Goal: Task Accomplishment & Management: Complete application form

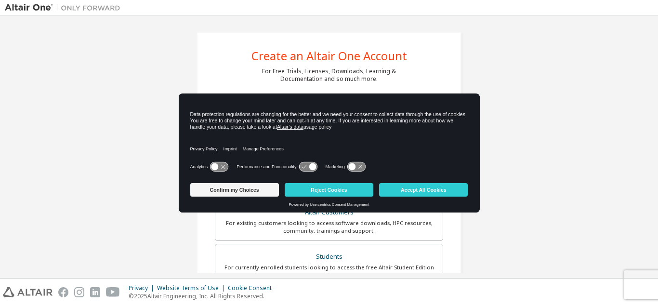
click at [380, 295] on div "Faculty" at bounding box center [329, 301] width 216 height 13
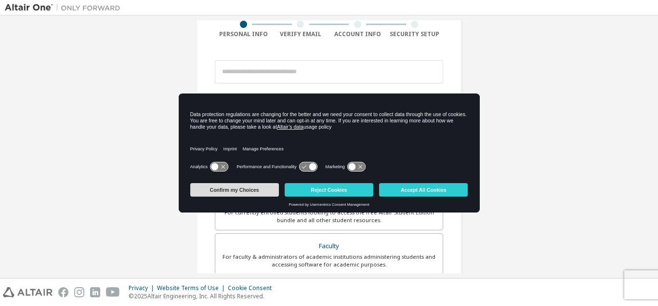
click at [240, 191] on button "Confirm my Choices" at bounding box center [234, 189] width 89 height 13
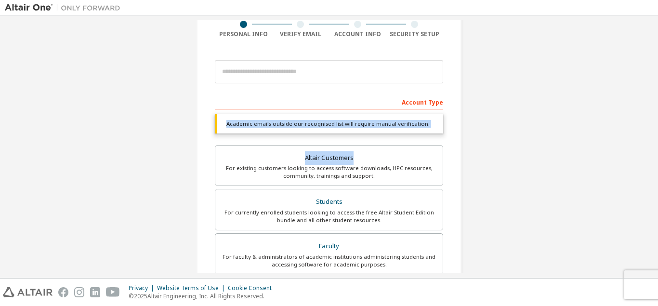
drag, startPoint x: 656, startPoint y: 106, endPoint x: 652, endPoint y: 150, distance: 44.5
click at [652, 150] on div "Create an Altair One Account For Free Trials, Licenses, Downloads, Learning & D…" at bounding box center [329, 146] width 658 height 263
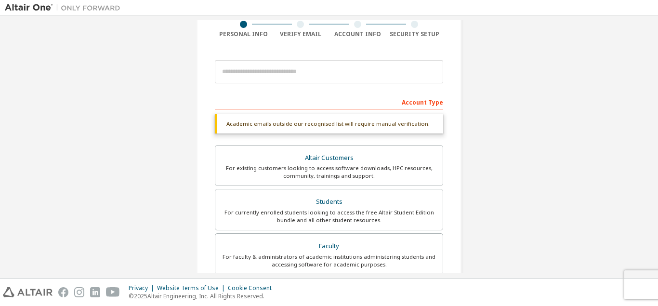
click at [596, 135] on div "Create an Altair One Account For Free Trials, Licenses, Downloads, Learning & D…" at bounding box center [329, 209] width 649 height 536
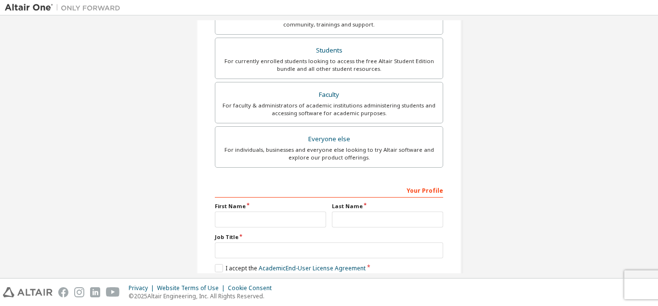
scroll to position [240, 0]
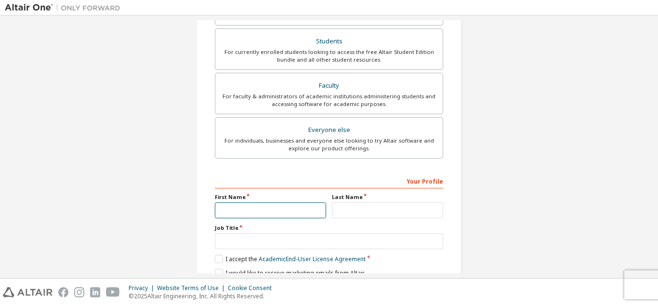
click at [233, 212] on input "text" at bounding box center [270, 210] width 111 height 16
type input "********"
type input "*****"
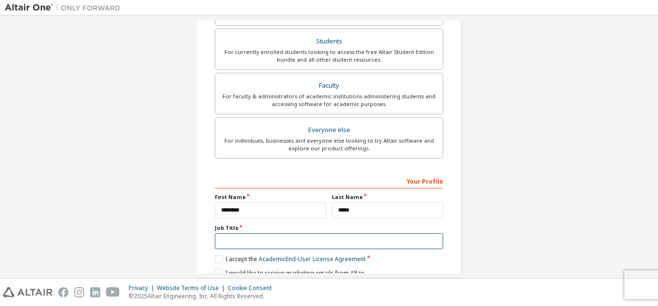
click at [233, 244] on input "text" at bounding box center [329, 241] width 228 height 16
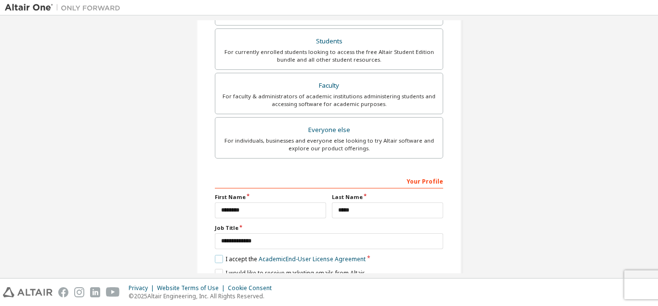
click at [220, 260] on label "I accept the Academic End-User License Agreement" at bounding box center [290, 259] width 151 height 8
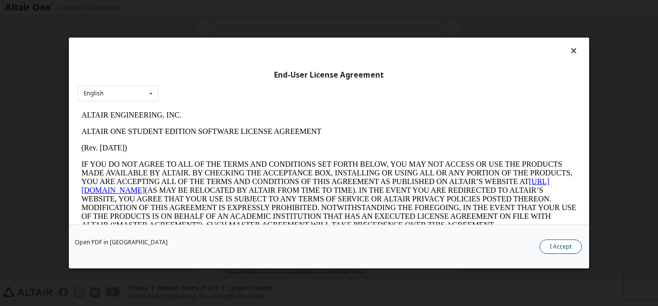
scroll to position [0, 0]
click at [558, 246] on button "I Accept" at bounding box center [561, 247] width 42 height 14
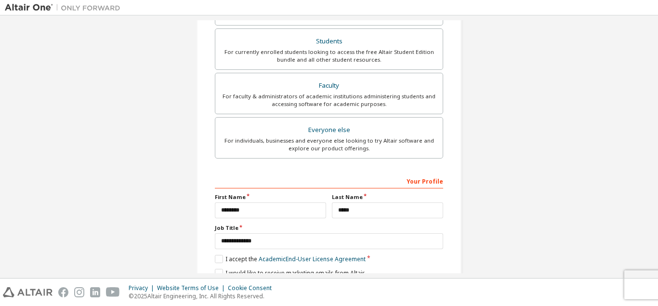
scroll to position [283, 0]
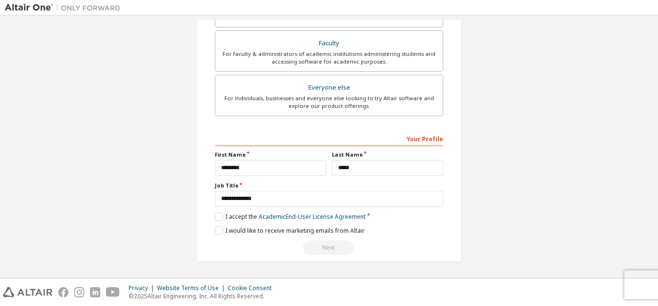
click at [328, 245] on div "Next" at bounding box center [329, 248] width 228 height 14
click at [223, 229] on label "I would like to receive marketing emails from Altair" at bounding box center [290, 231] width 150 height 8
click at [220, 229] on label "I would like to receive marketing emails from Altair" at bounding box center [290, 231] width 150 height 8
click at [335, 243] on div "Next" at bounding box center [329, 248] width 228 height 14
click at [315, 203] on input "**********" at bounding box center [329, 199] width 228 height 16
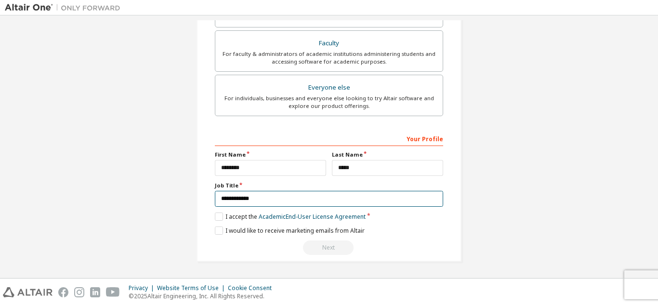
type input "**********"
click at [219, 217] on label "I accept the Academic End-User License Agreement" at bounding box center [290, 217] width 151 height 8
click at [218, 216] on label "I accept the Academic End-User License Agreement" at bounding box center [290, 217] width 151 height 8
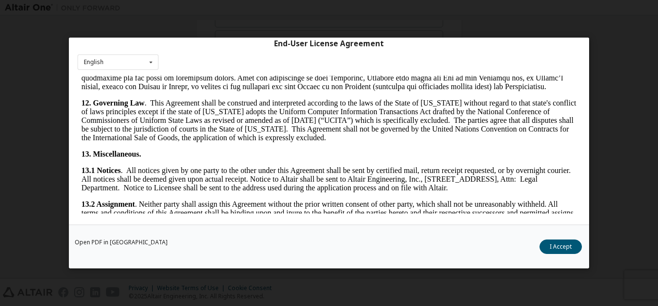
scroll to position [1574, 0]
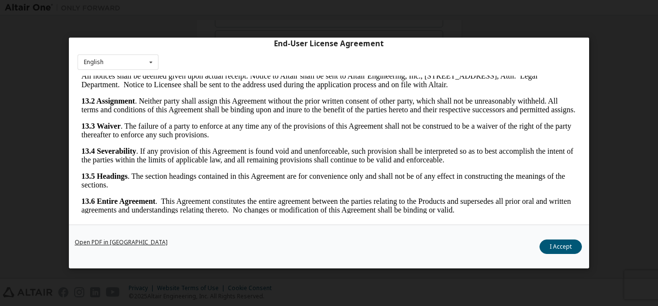
click at [106, 244] on link "Open PDF in [GEOGRAPHIC_DATA]" at bounding box center [121, 243] width 93 height 6
click at [556, 252] on button "I Accept" at bounding box center [561, 247] width 42 height 14
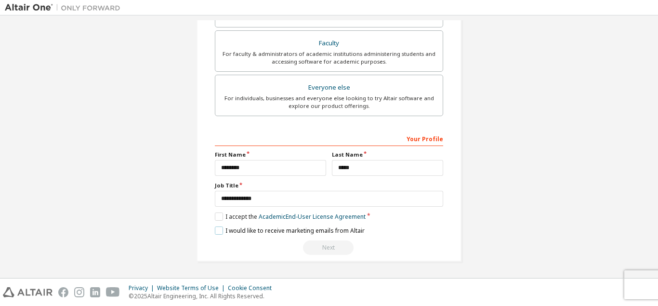
click at [218, 231] on label "I would like to receive marketing emails from Altair" at bounding box center [290, 231] width 150 height 8
click at [327, 249] on div "Next" at bounding box center [329, 248] width 228 height 14
click at [522, 179] on div "Create an Altair One Account For Free Trials, Licenses, Downloads, Learning & D…" at bounding box center [329, 6] width 649 height 536
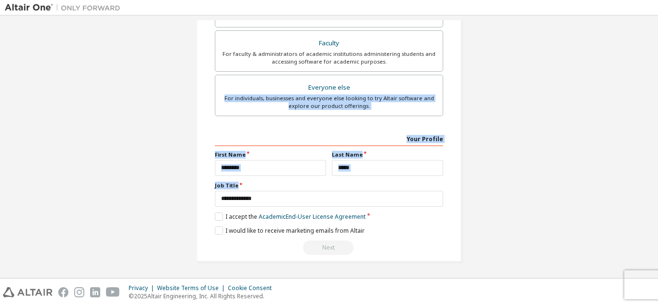
drag, startPoint x: 656, startPoint y: 187, endPoint x: 644, endPoint y: 64, distance: 123.5
click at [657, 49] on div "Create an Altair One Account For Free Trials, Licenses, Downloads, Learning & D…" at bounding box center [329, 146] width 658 height 263
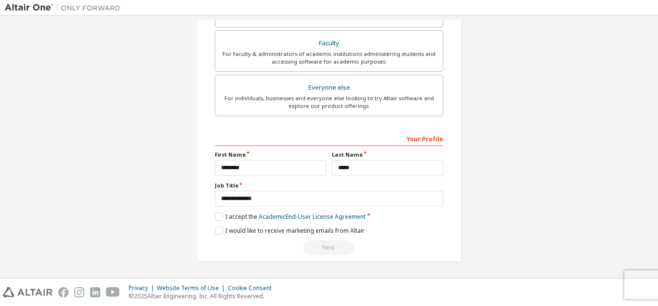
click at [580, 145] on div "Create an Altair One Account For Free Trials, Licenses, Downloads, Learning & D…" at bounding box center [329, 6] width 649 height 536
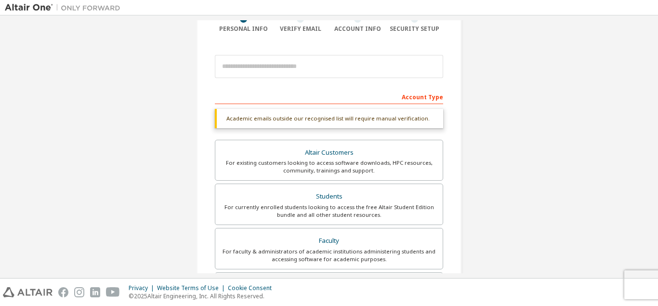
scroll to position [46, 0]
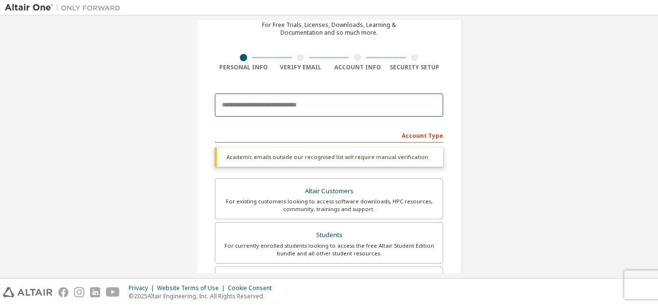
click at [321, 110] on input "email" at bounding box center [329, 105] width 228 height 23
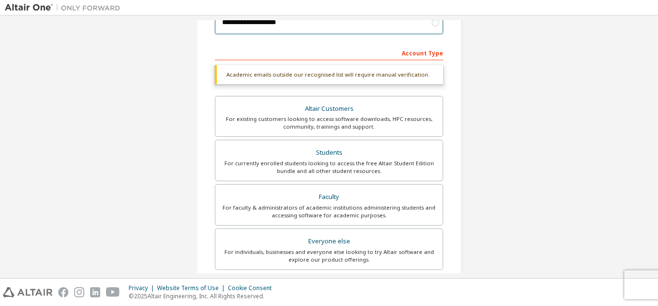
scroll to position [89, 0]
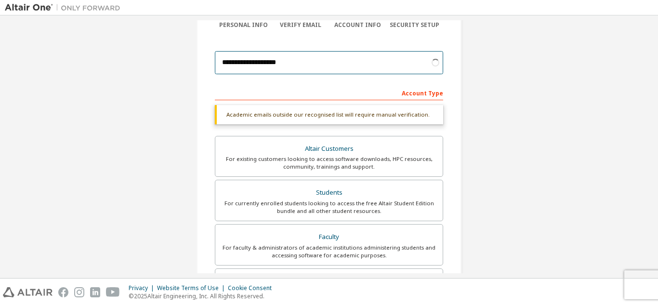
type input "**********"
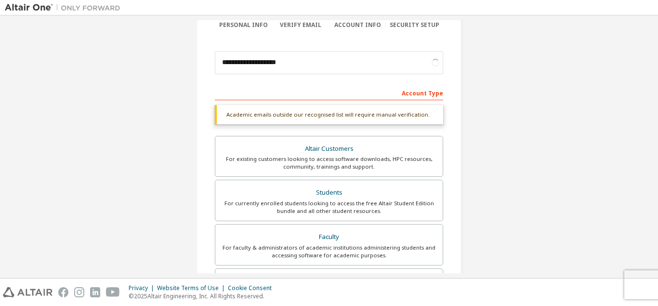
click at [344, 120] on div "Academic emails outside our recognised list will require manual verification." at bounding box center [329, 114] width 228 height 19
click at [532, 98] on div "**********" at bounding box center [329, 200] width 649 height 536
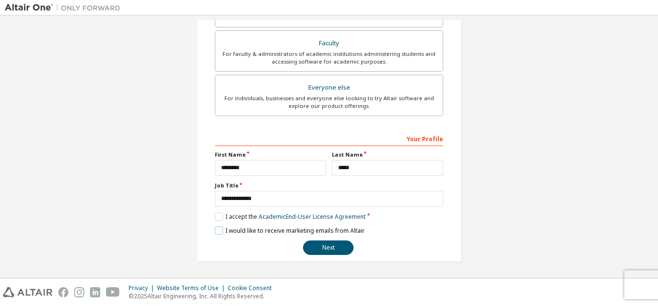
click at [220, 229] on label "I would like to receive marketing emails from Altair" at bounding box center [290, 231] width 150 height 8
click at [326, 250] on button "Next" at bounding box center [328, 248] width 51 height 14
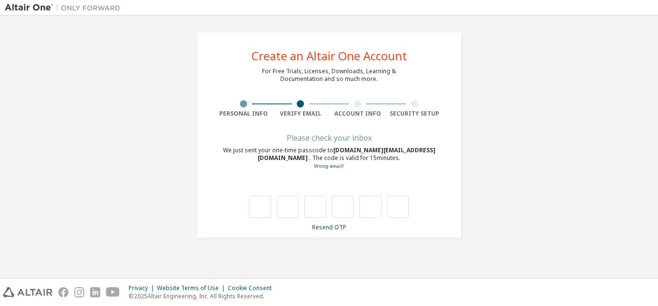
scroll to position [0, 0]
type input "*"
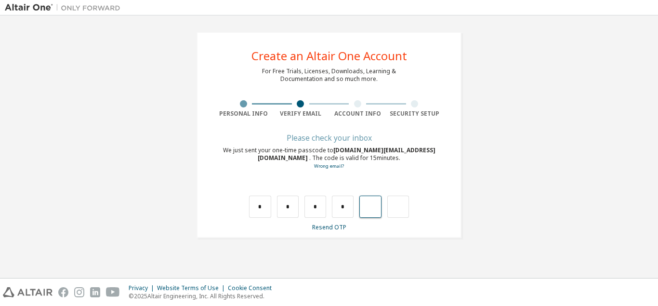
type input "*"
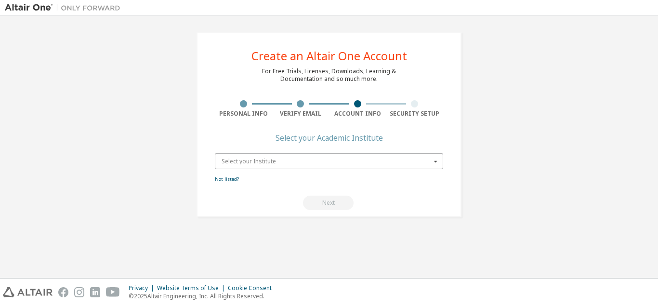
click at [362, 158] on input "text" at bounding box center [330, 161] width 228 height 15
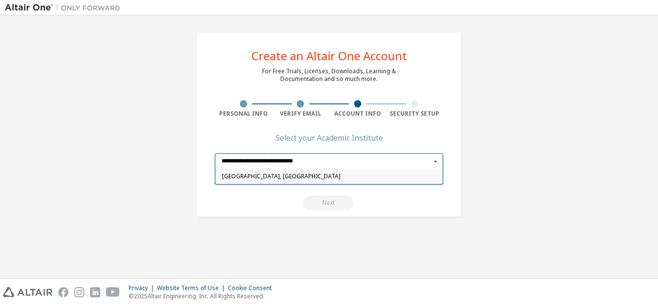
type input "**********"
click at [305, 174] on div "[GEOGRAPHIC_DATA], [GEOGRAPHIC_DATA]" at bounding box center [329, 176] width 228 height 15
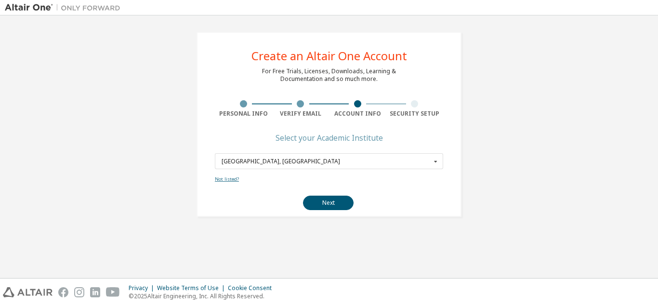
click at [225, 179] on link "Not listed?" at bounding box center [227, 179] width 24 height 6
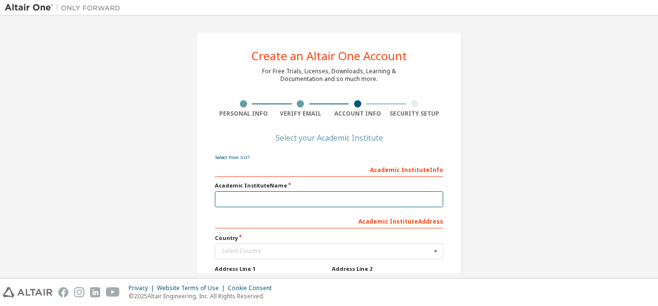
click at [287, 201] on input "text" at bounding box center [329, 199] width 228 height 16
type input "**********"
click at [267, 253] on div "Select Country" at bounding box center [327, 251] width 210 height 6
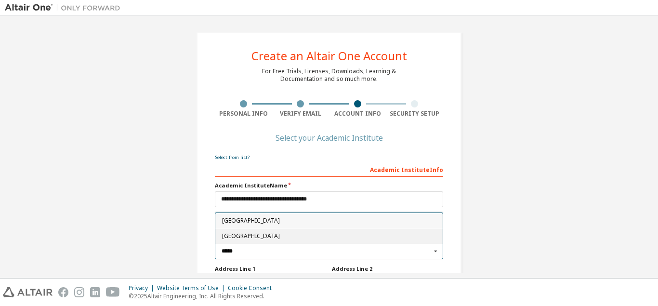
type input "*****"
click at [225, 238] on span "[GEOGRAPHIC_DATA]" at bounding box center [329, 237] width 215 height 6
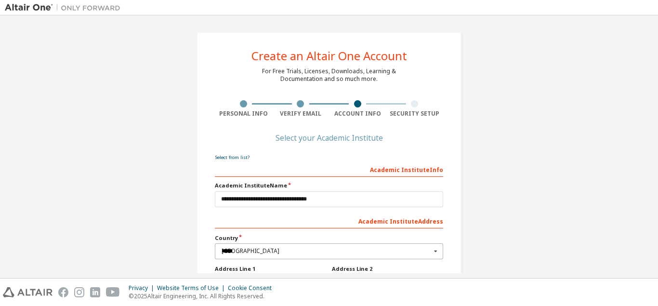
type input "***"
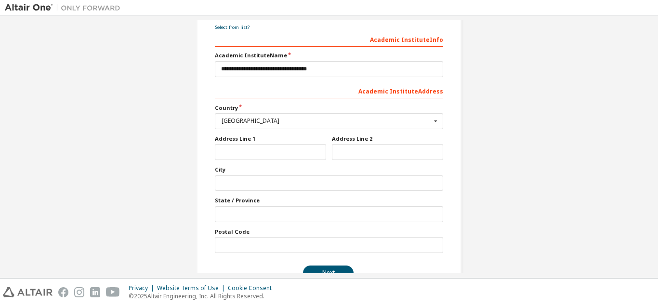
scroll to position [156, 0]
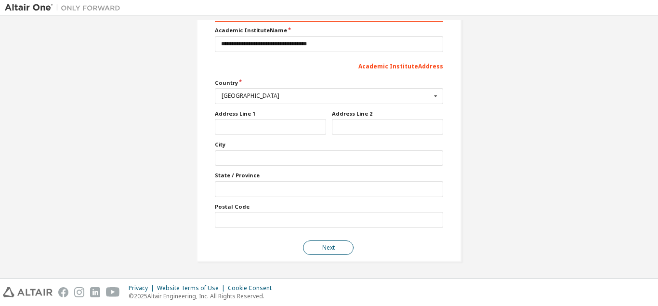
click at [328, 245] on button "Next" at bounding box center [328, 248] width 51 height 14
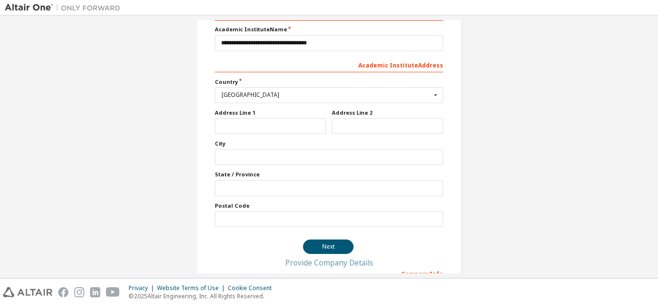
drag, startPoint x: 654, startPoint y: 69, endPoint x: 650, endPoint y: 56, distance: 13.6
click at [650, 56] on div "**********" at bounding box center [329, 146] width 658 height 263
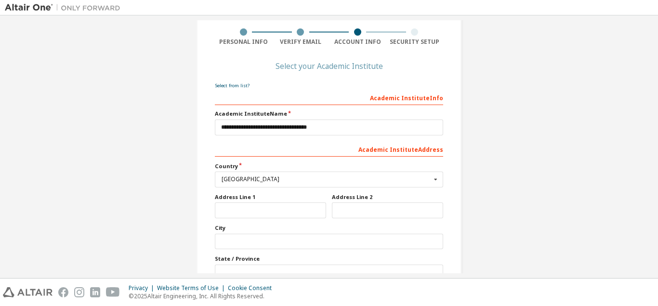
scroll to position [65, 0]
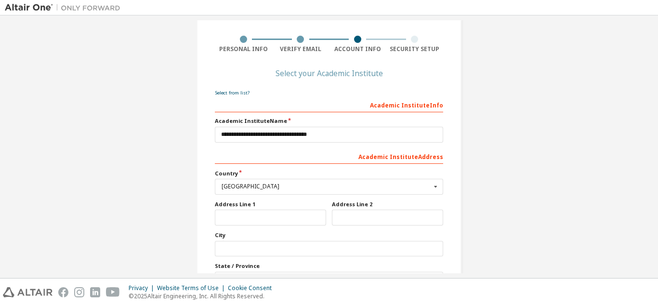
click at [248, 100] on div "Academic Institute Info" at bounding box center [329, 104] width 228 height 15
click at [253, 106] on div "Academic Institute Info" at bounding box center [329, 104] width 228 height 15
